Goal: Transaction & Acquisition: Purchase product/service

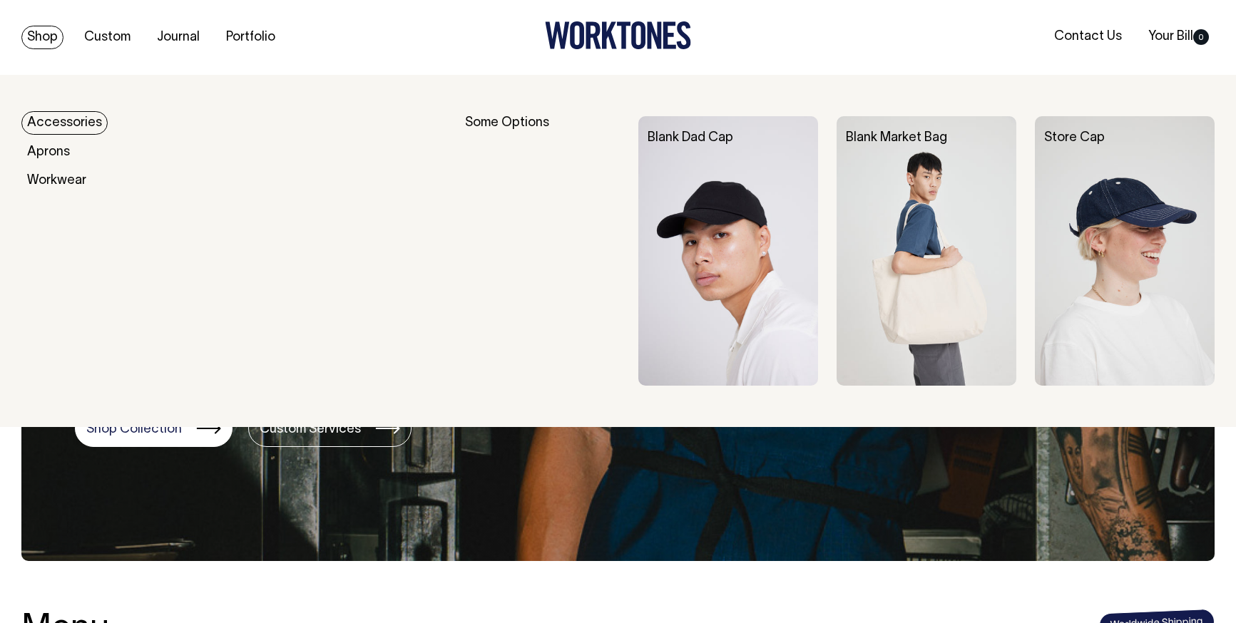
click at [52, 41] on link "Shop" at bounding box center [42, 38] width 42 height 24
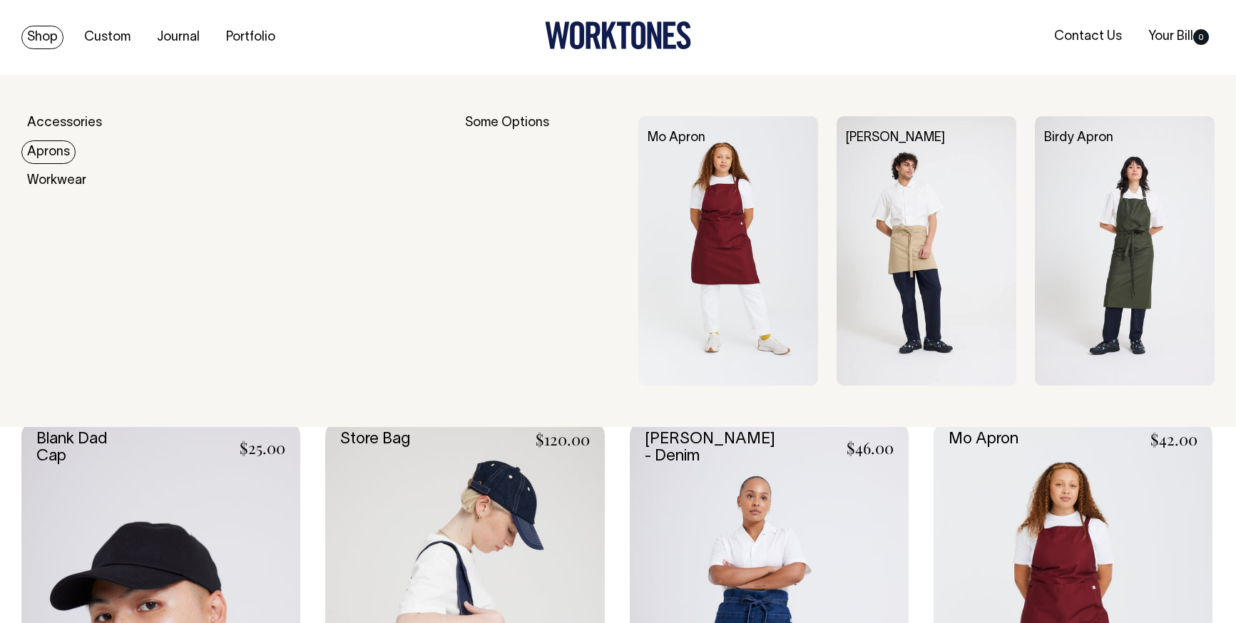
click at [56, 149] on link "Aprons" at bounding box center [48, 152] width 54 height 24
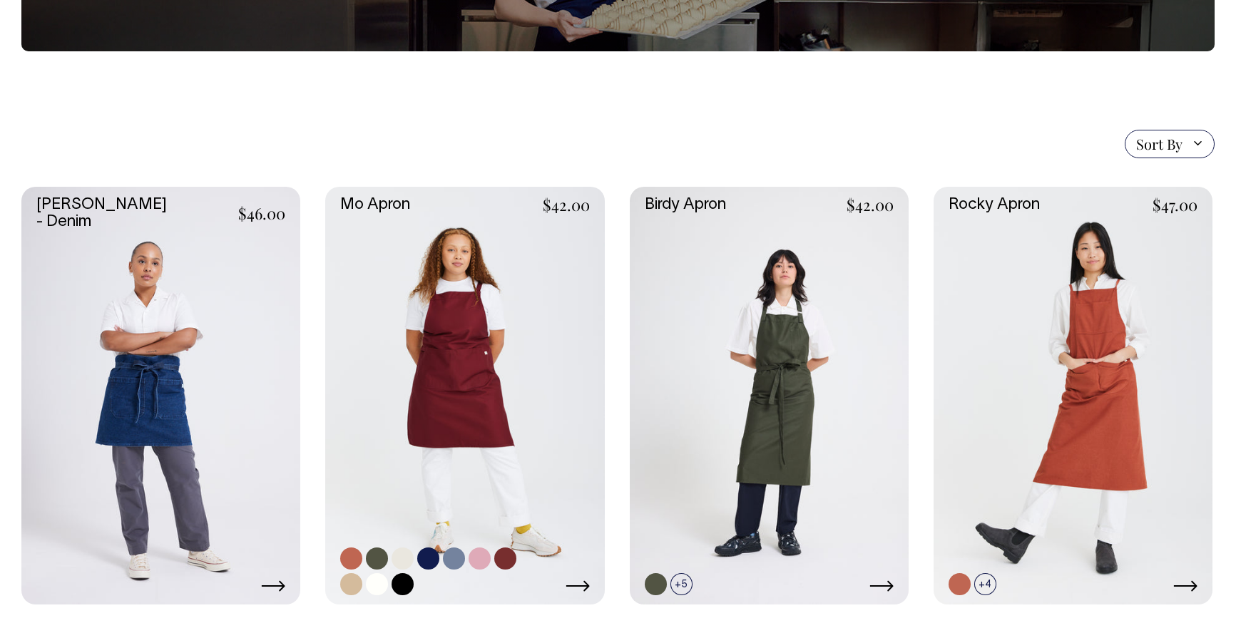
scroll to position [252, 0]
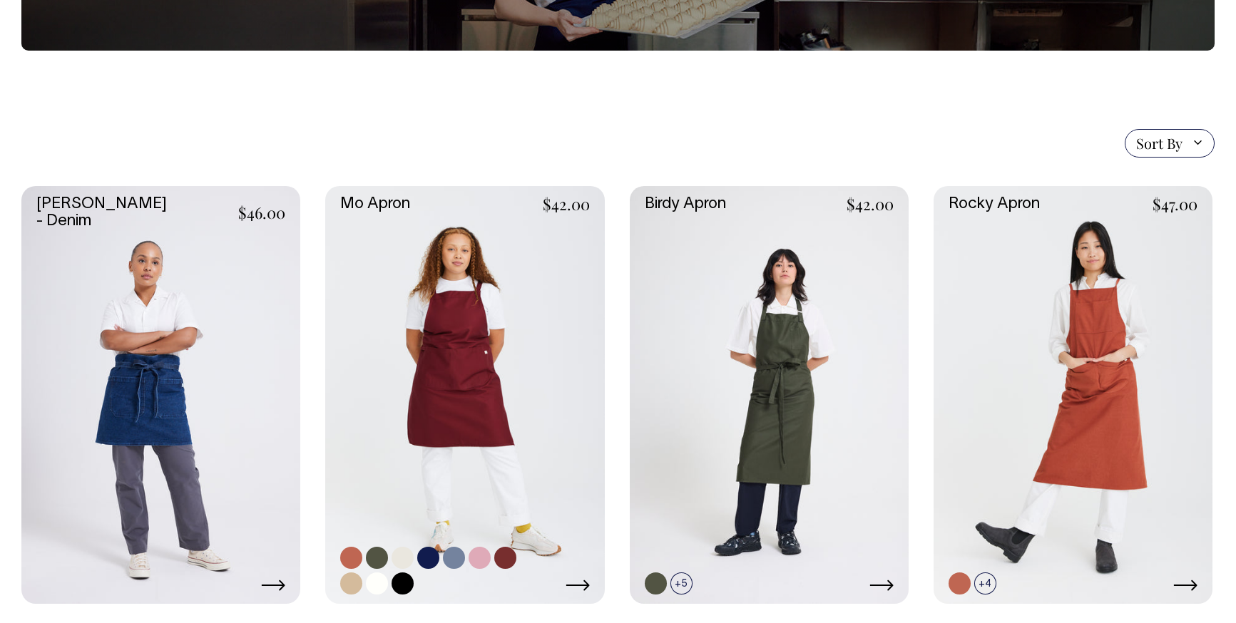
click at [459, 327] on link at bounding box center [464, 395] width 279 height 419
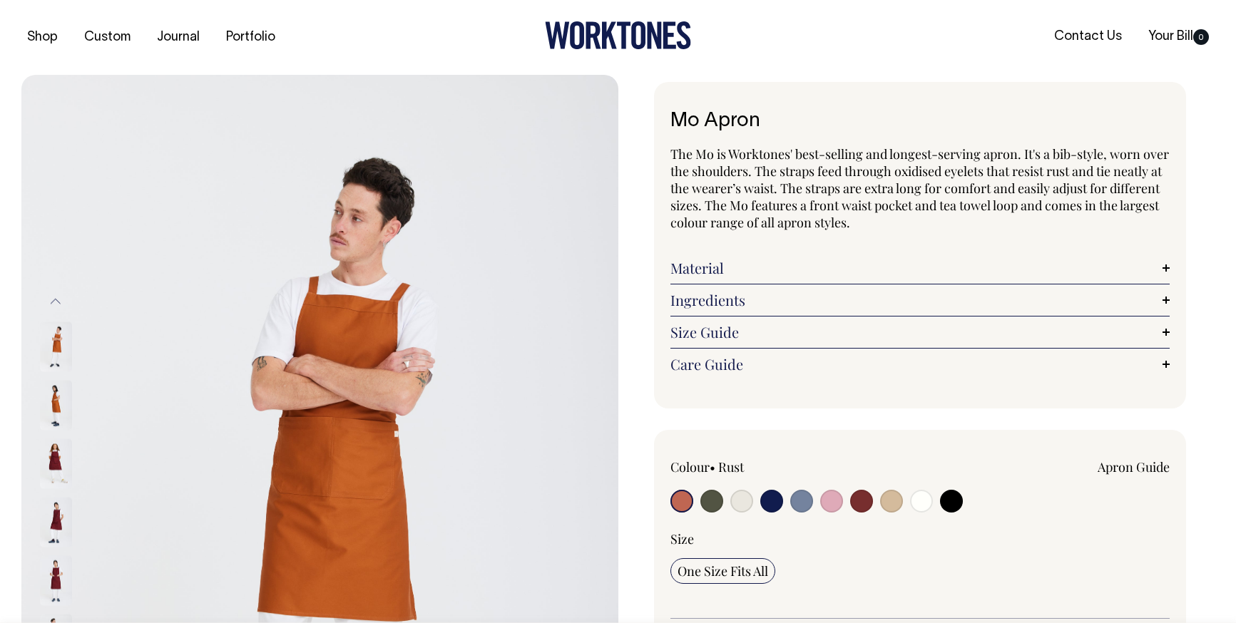
click at [741, 502] on input "radio" at bounding box center [741, 501] width 23 height 23
radio input "true"
select select "Natural"
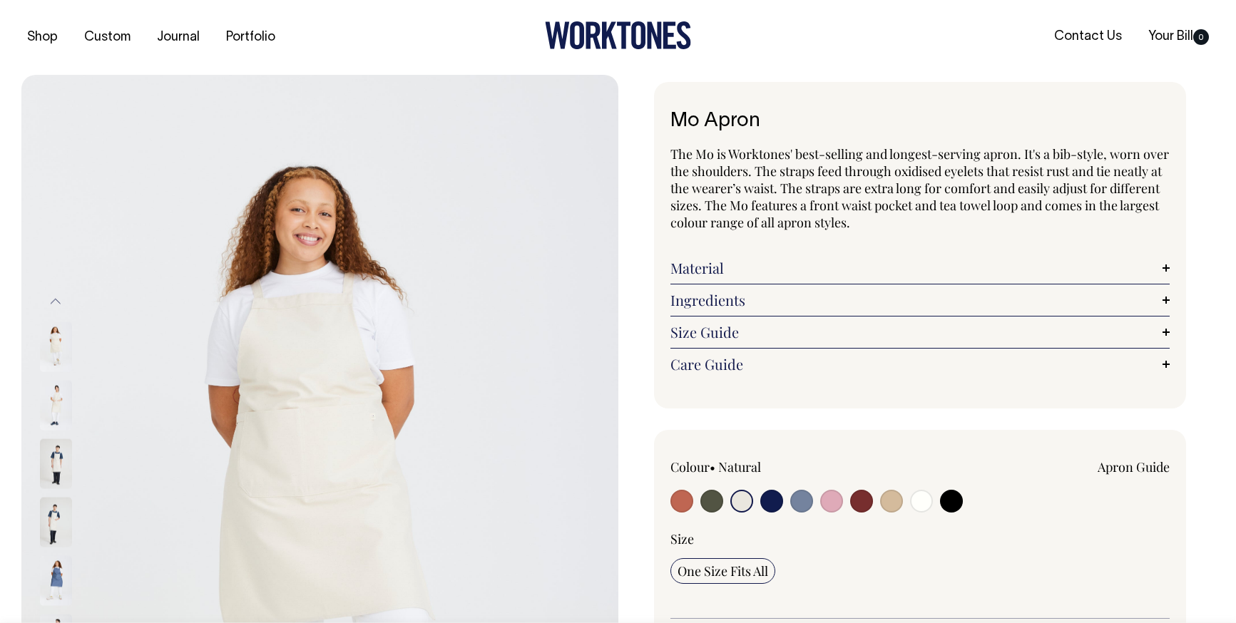
click at [887, 501] on input "radio" at bounding box center [891, 501] width 23 height 23
radio input "true"
select select "Khaki"
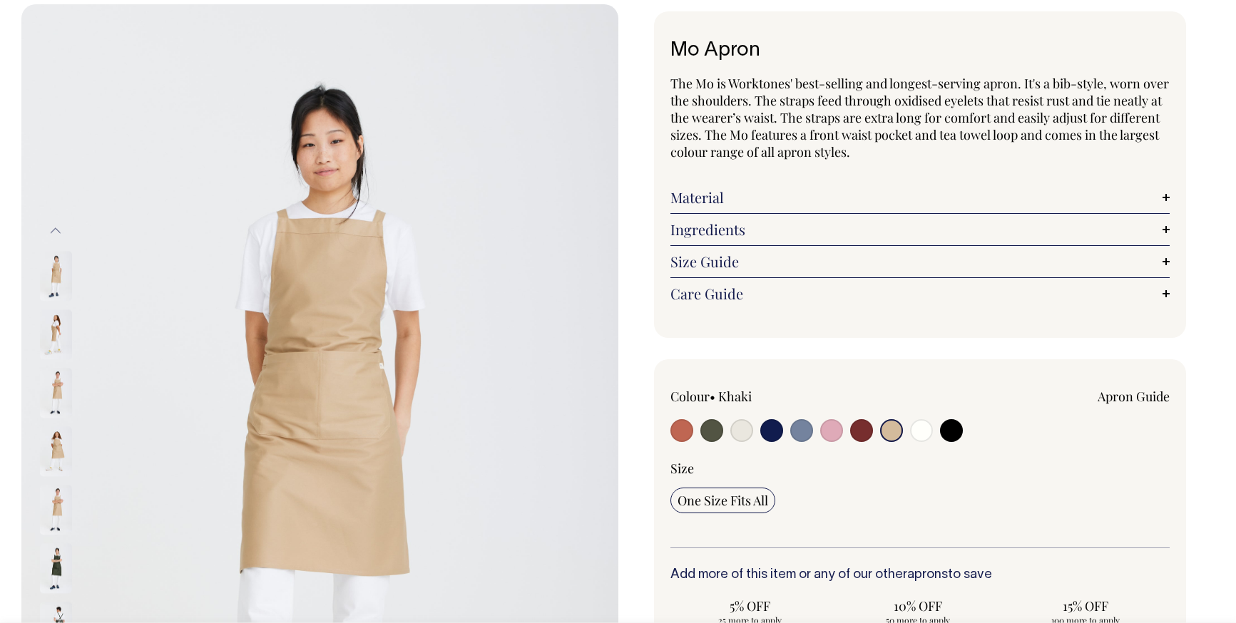
scroll to position [71, 0]
click at [748, 425] on input "radio" at bounding box center [741, 430] width 23 height 23
radio input "true"
select select "Natural"
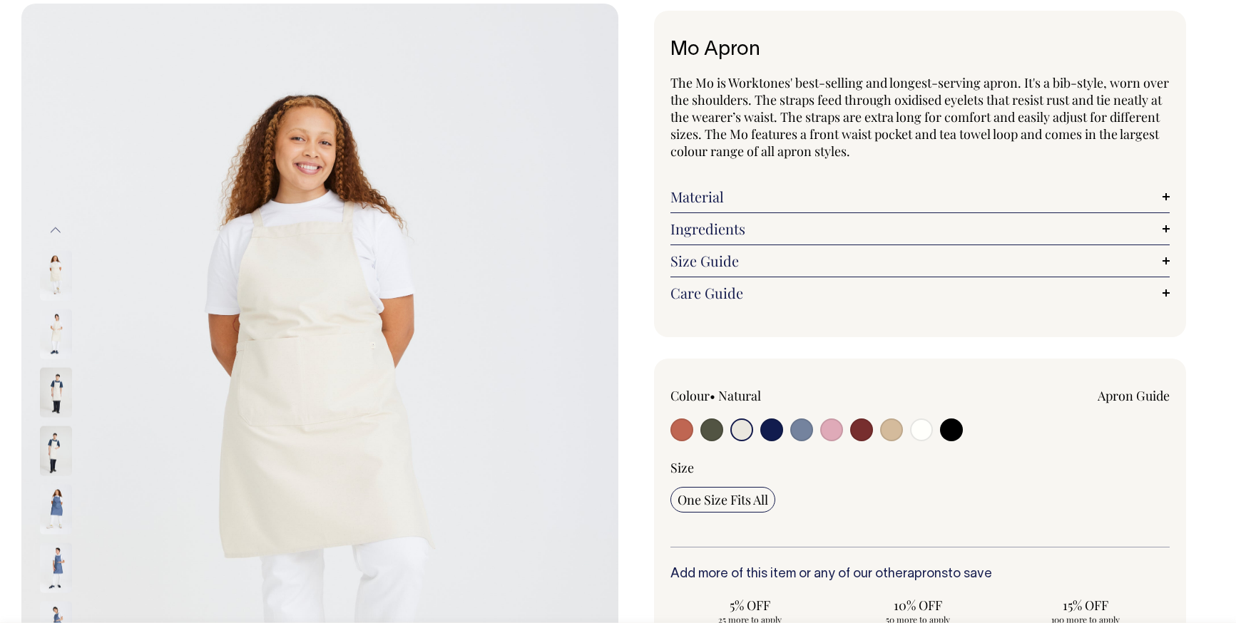
click at [54, 395] on img at bounding box center [56, 392] width 32 height 50
click at [56, 334] on img at bounding box center [56, 334] width 32 height 50
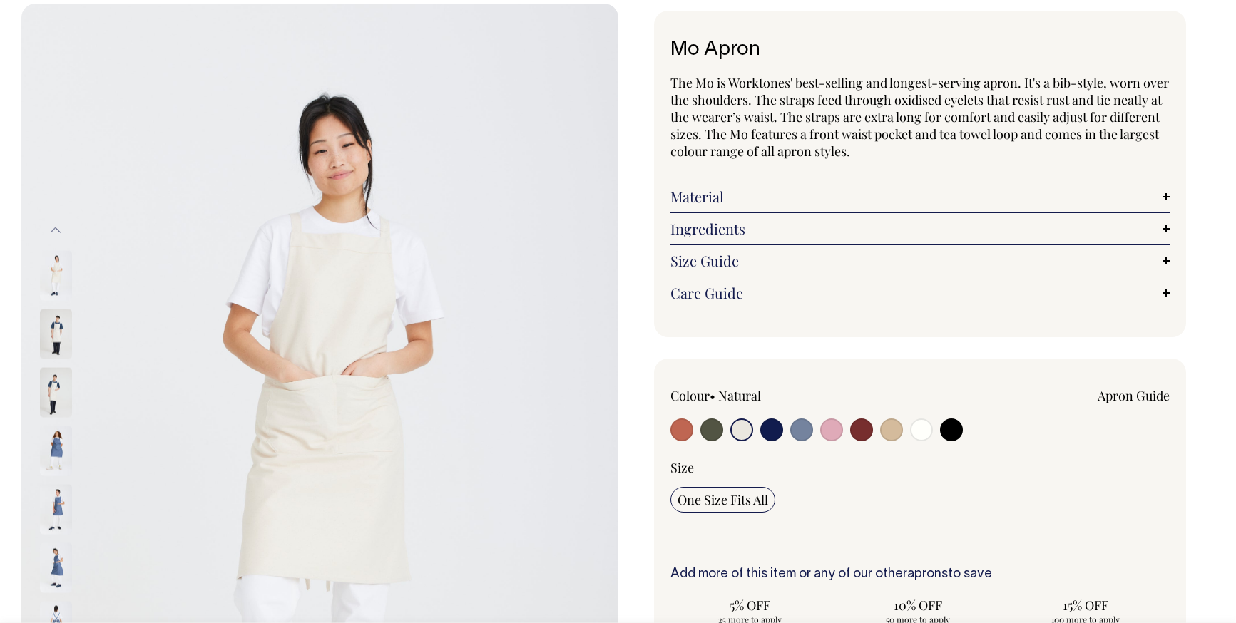
click at [885, 423] on input "radio" at bounding box center [891, 430] width 23 height 23
radio input "true"
select select "Khaki"
